Goal: Information Seeking & Learning: Check status

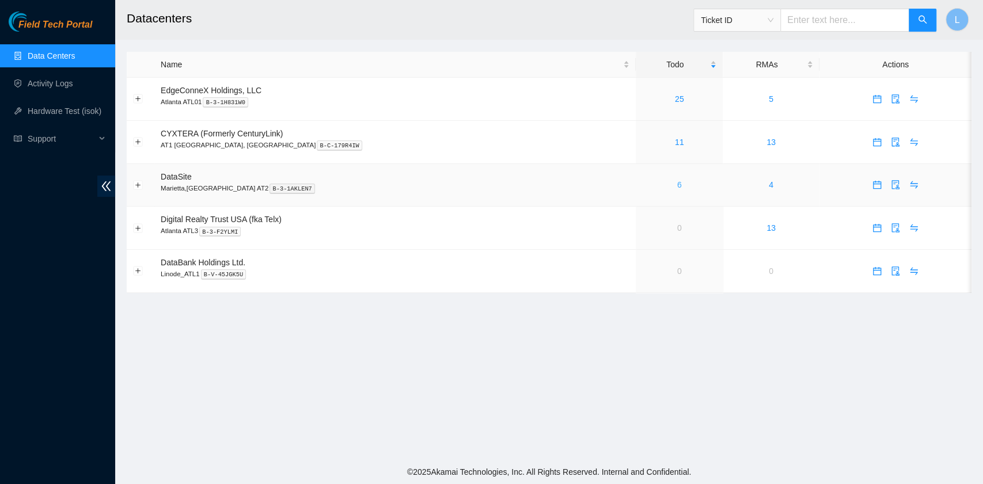
click at [677, 187] on link "6" at bounding box center [679, 184] width 5 height 9
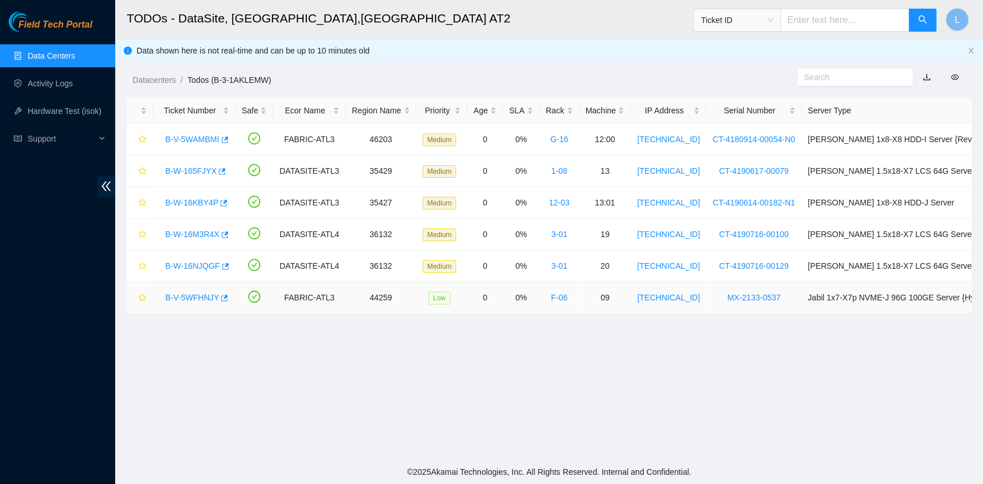
click at [205, 301] on link "B-V-5WFHNJY" at bounding box center [192, 297] width 54 height 9
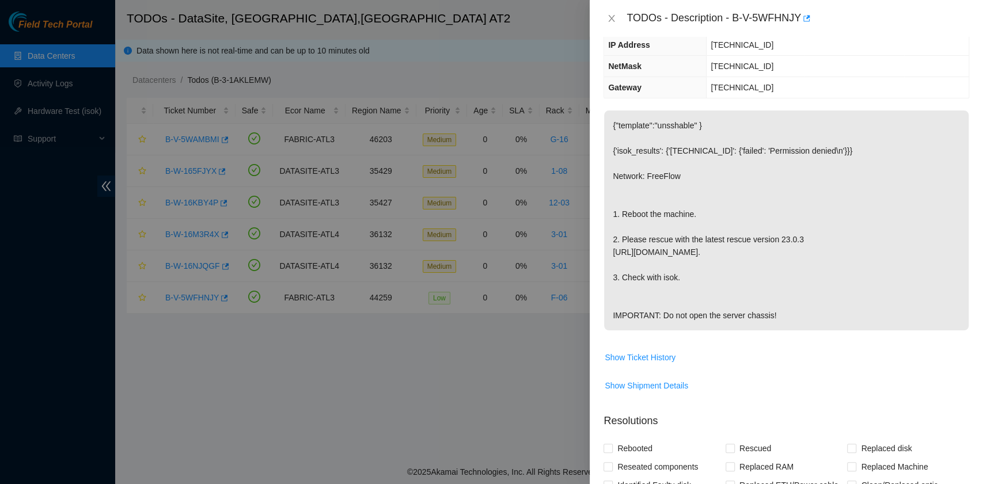
scroll to position [153, 0]
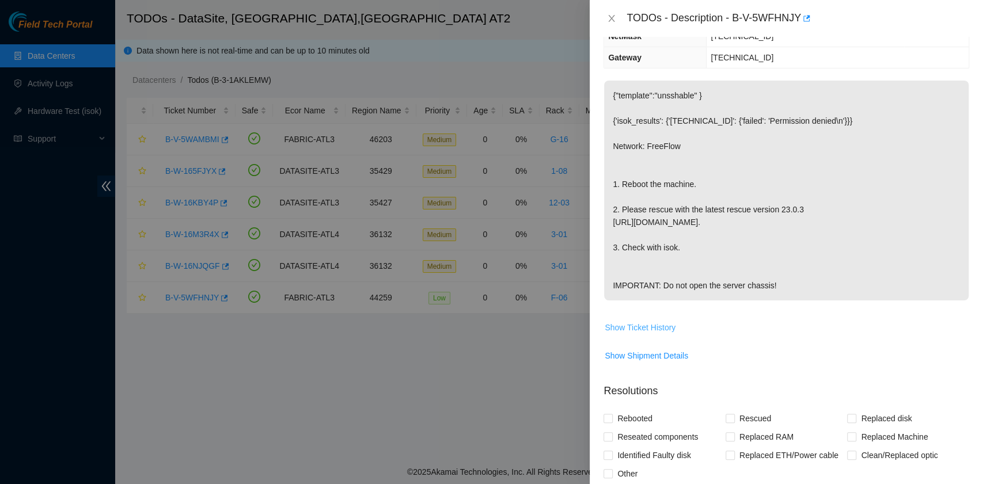
click at [646, 334] on span "Show Ticket History" at bounding box center [640, 327] width 71 height 13
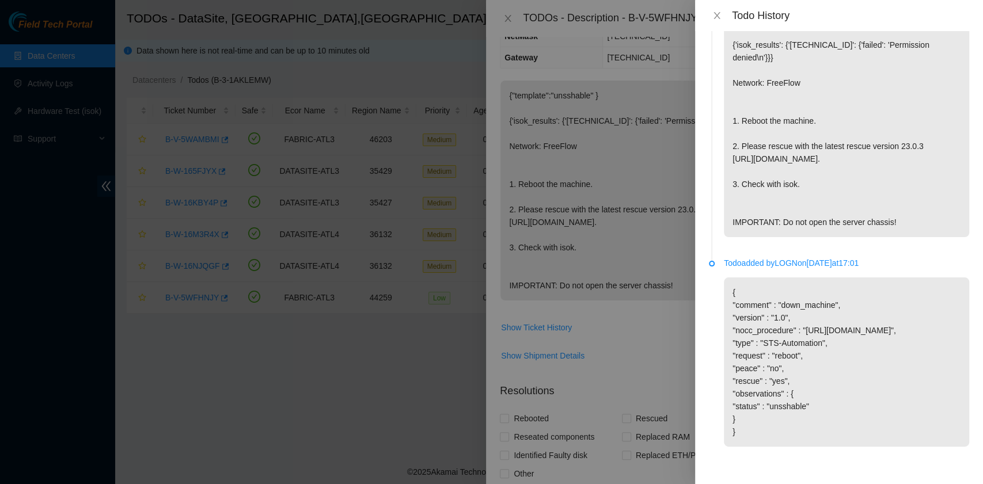
scroll to position [94, 0]
click at [717, 17] on icon "close" at bounding box center [717, 15] width 9 height 9
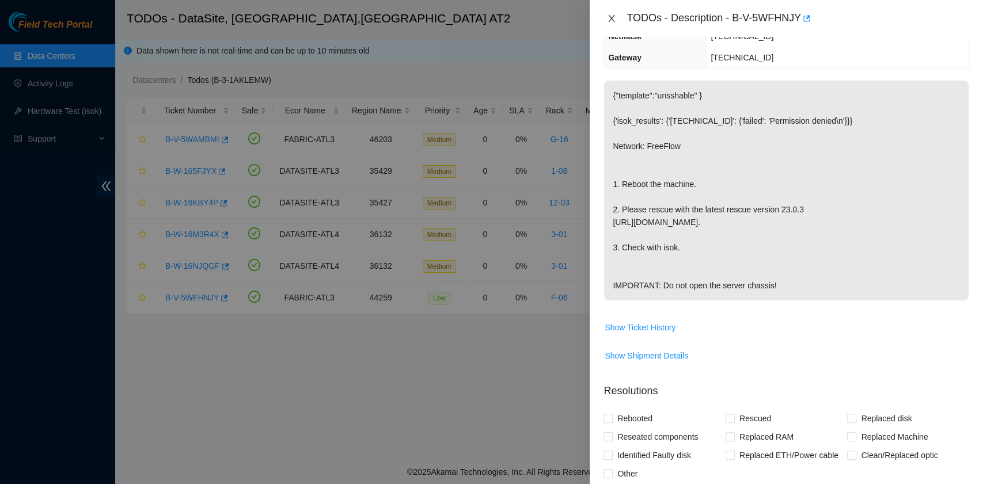
click at [612, 20] on icon "close" at bounding box center [611, 18] width 9 height 9
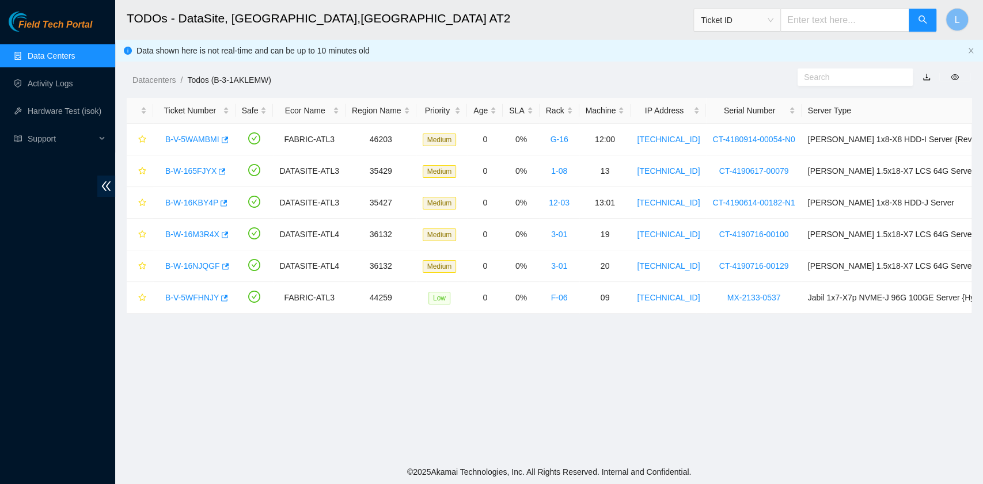
scroll to position [204, 0]
click at [202, 141] on link "B-V-5WAMBMI" at bounding box center [192, 139] width 54 height 9
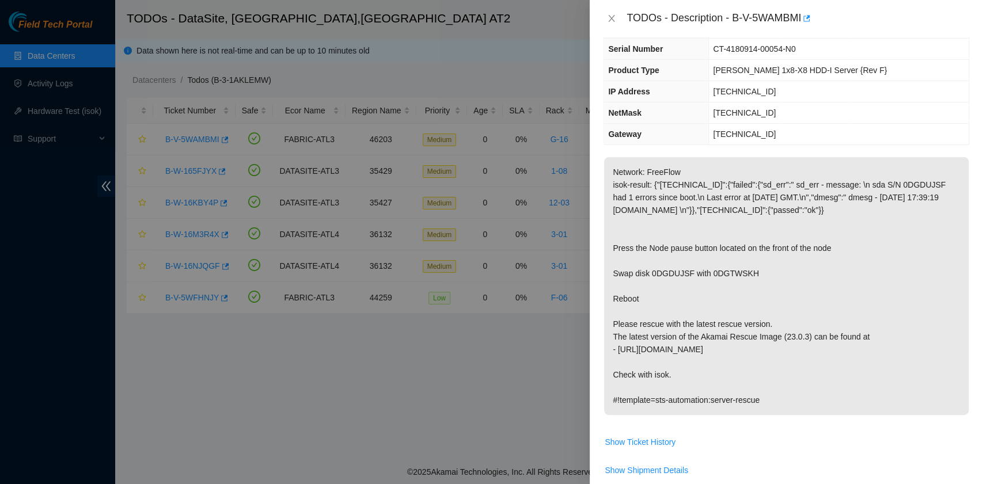
scroll to position [153, 0]
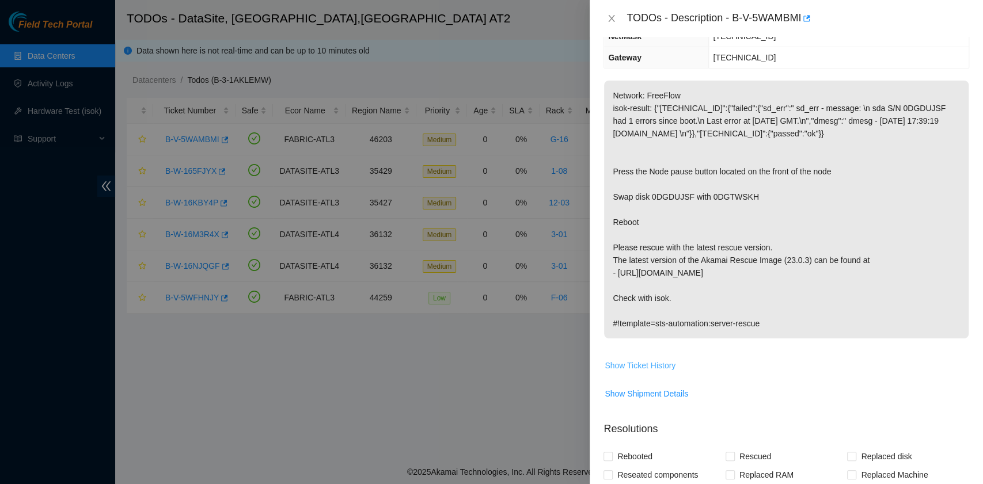
click at [657, 372] on span "Show Ticket History" at bounding box center [640, 365] width 71 height 13
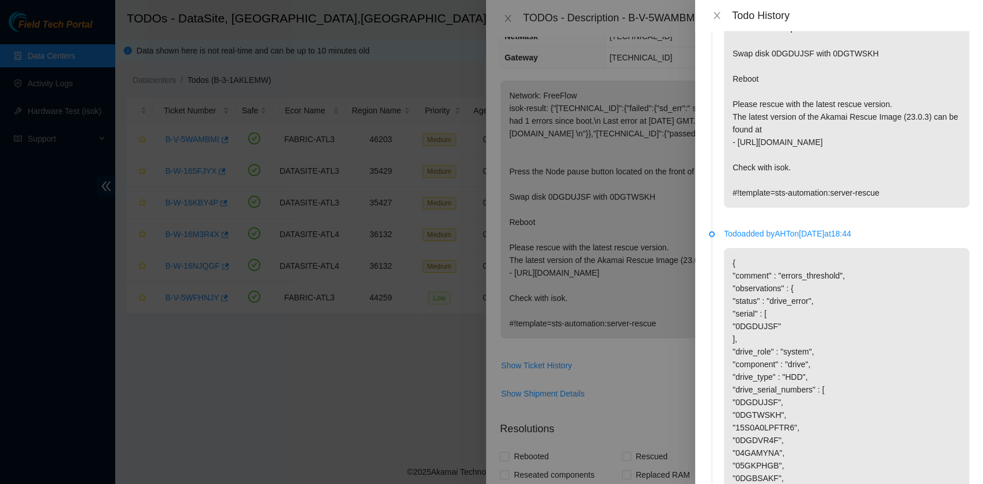
scroll to position [0, 0]
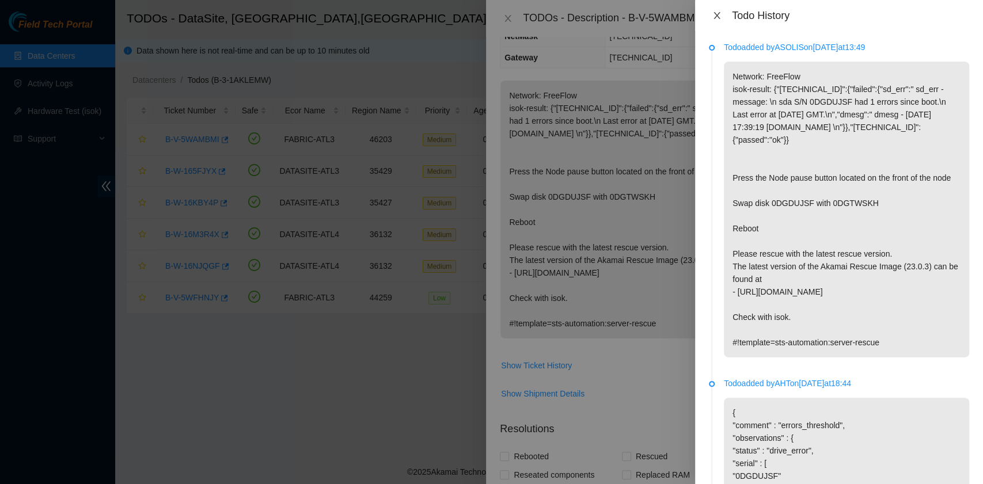
click at [719, 18] on icon "close" at bounding box center [717, 15] width 6 height 7
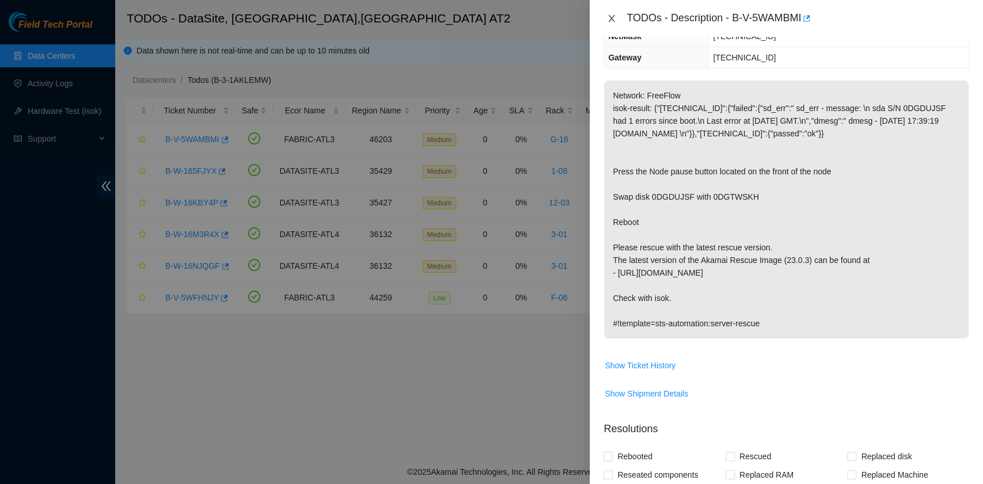
click at [610, 22] on icon "close" at bounding box center [611, 18] width 9 height 9
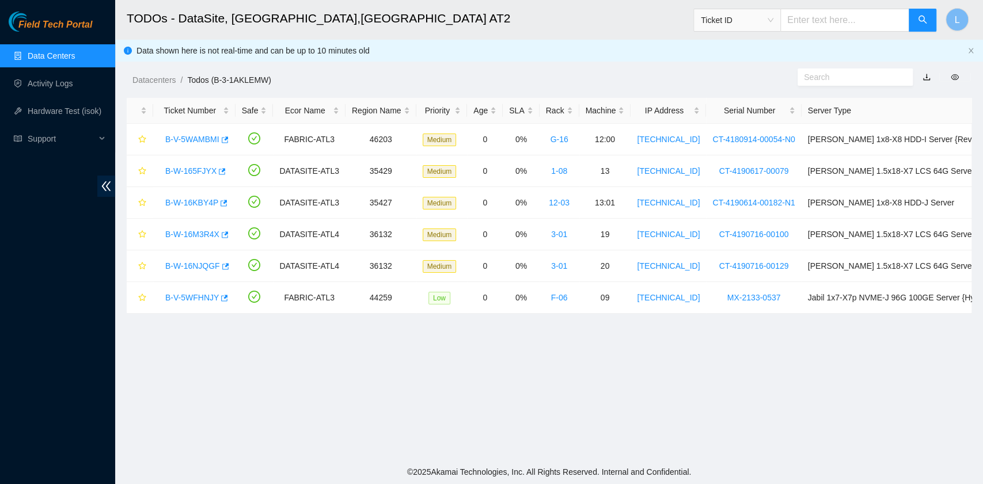
scroll to position [204, 0]
click at [190, 139] on link "B-V-5WAMBMI" at bounding box center [192, 139] width 54 height 9
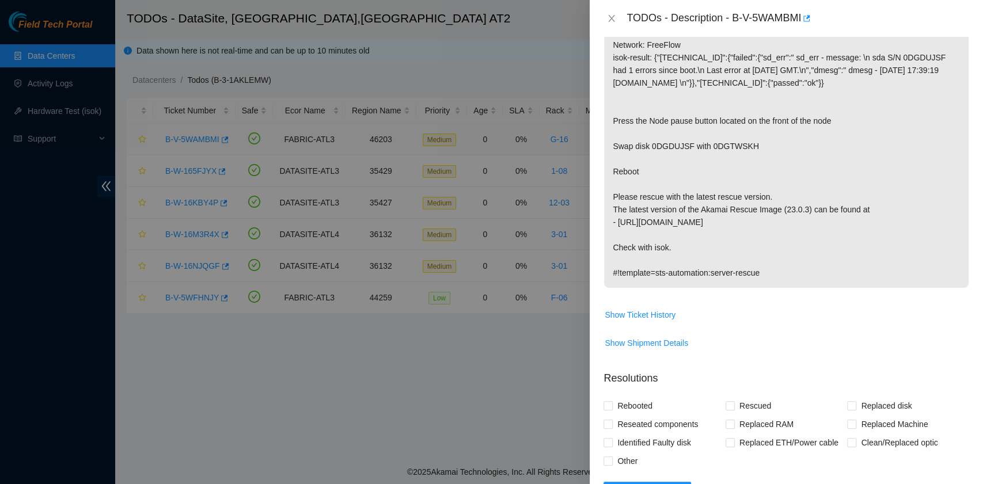
scroll to position [153, 0]
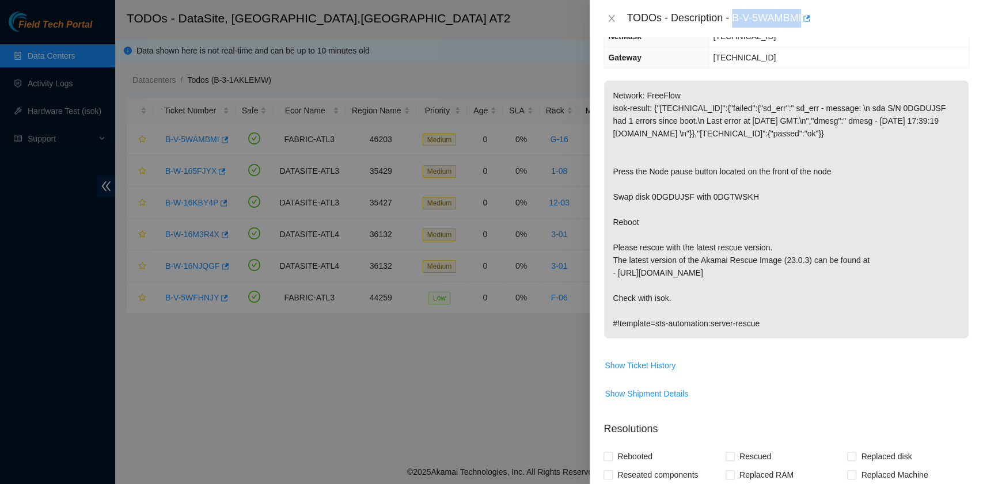
drag, startPoint x: 735, startPoint y: 17, endPoint x: 804, endPoint y: 22, distance: 68.7
click at [804, 22] on div "TODOs - Description - B-V-5WAMBMI" at bounding box center [798, 18] width 343 height 18
copy div "B-V-5WAMBMI"
click at [614, 17] on icon "close" at bounding box center [612, 18] width 6 height 7
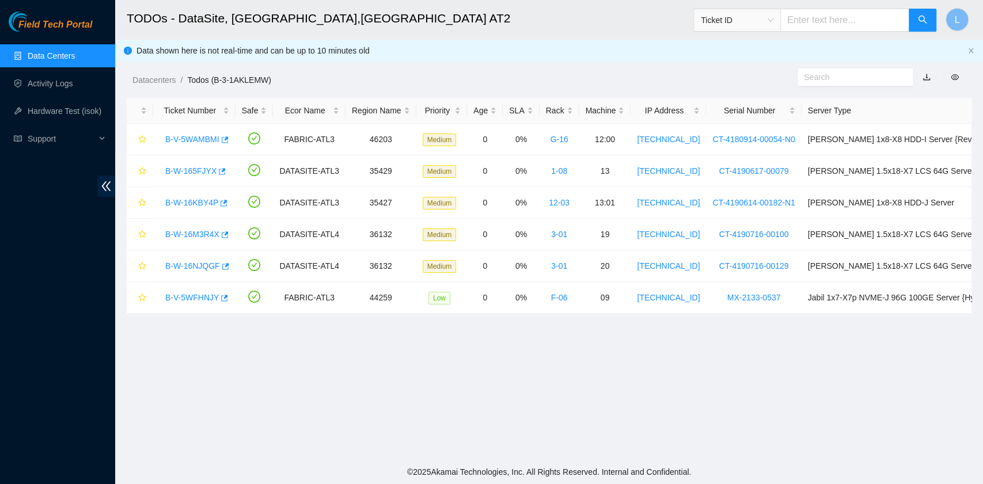
scroll to position [204, 0]
click at [202, 202] on link "B-W-16KBY4P" at bounding box center [191, 202] width 53 height 9
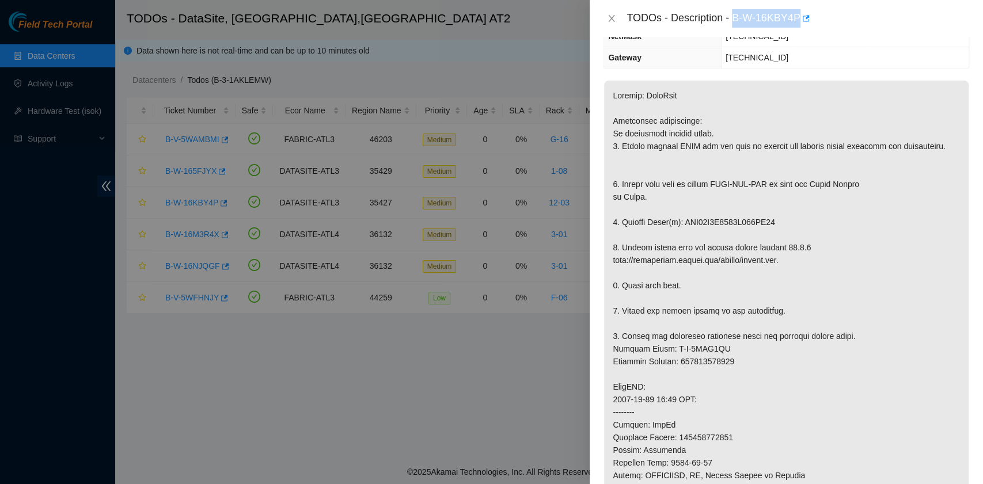
drag, startPoint x: 735, startPoint y: 21, endPoint x: 797, endPoint y: 20, distance: 61.7
click at [797, 20] on div "TODOs - Description - B-W-16KBY4P" at bounding box center [798, 18] width 343 height 18
copy div "B-W-16KBY4P"
